Goal: Task Accomplishment & Management: Manage account settings

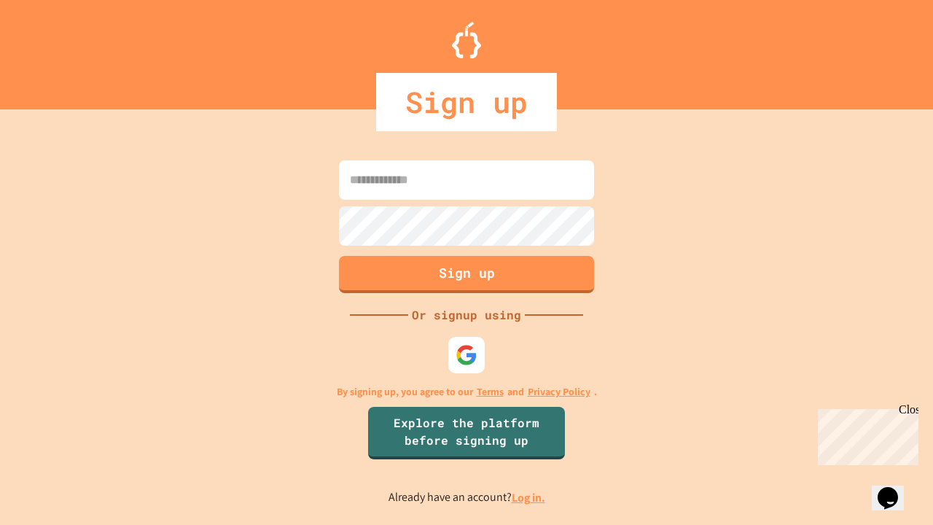
click at [529, 497] on link "Log in." at bounding box center [529, 497] width 34 height 15
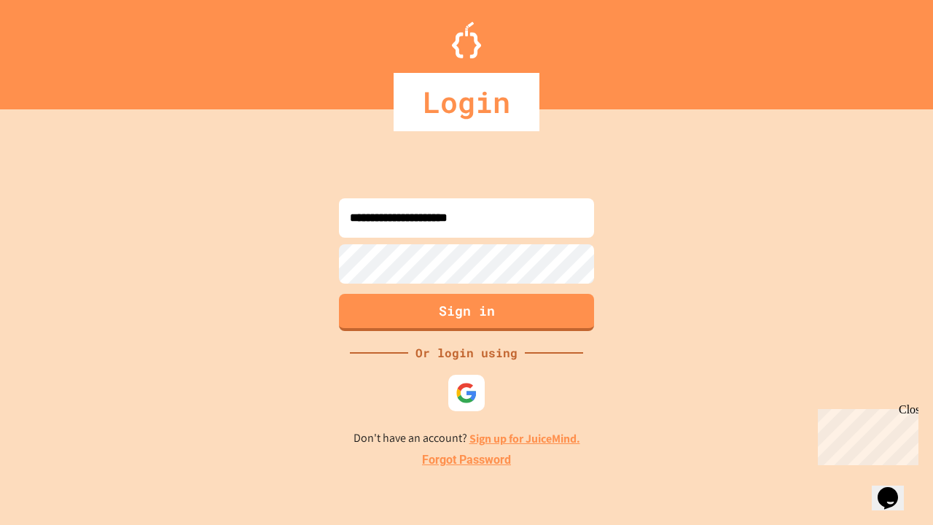
type input "**********"
